Goal: Task Accomplishment & Management: Manage account settings

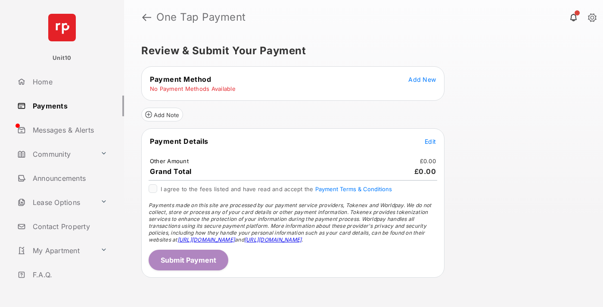
click at [422, 79] on span "Add New" at bounding box center [422, 79] width 28 height 7
